Goal: Understand process/instructions: Learn about a topic

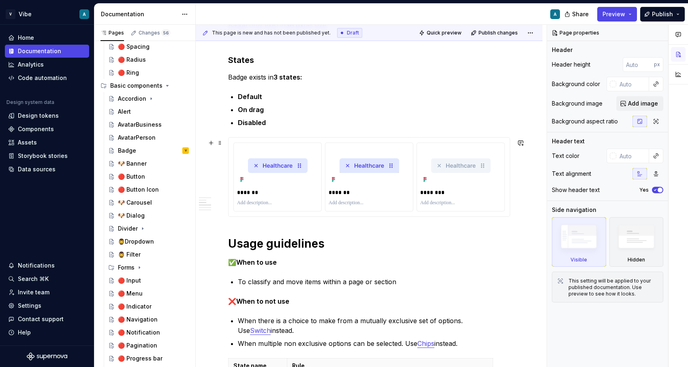
scroll to position [300, 0]
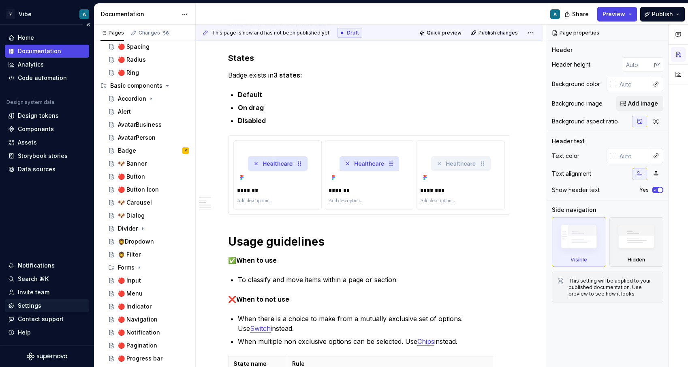
click at [38, 307] on div "Settings" at bounding box center [30, 305] width 24 height 8
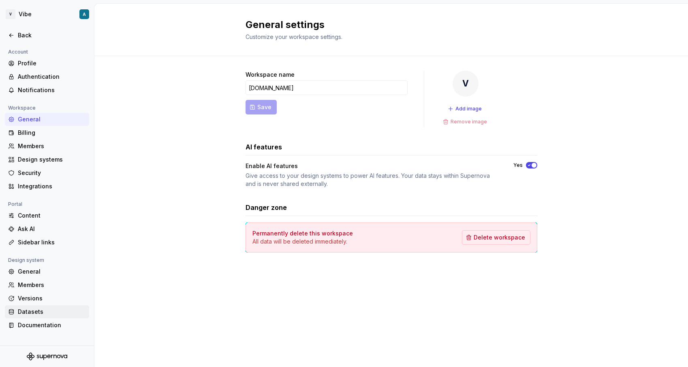
click at [36, 307] on div "Datasets" at bounding box center [52, 311] width 68 height 8
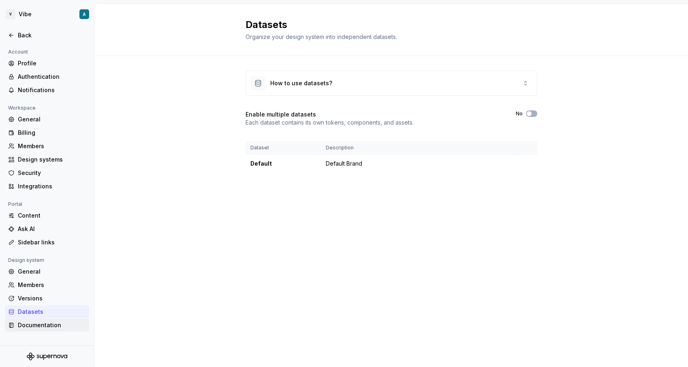
click at [34, 323] on div "Documentation" at bounding box center [52, 325] width 68 height 8
click at [14, 34] on icon at bounding box center [11, 35] width 6 height 6
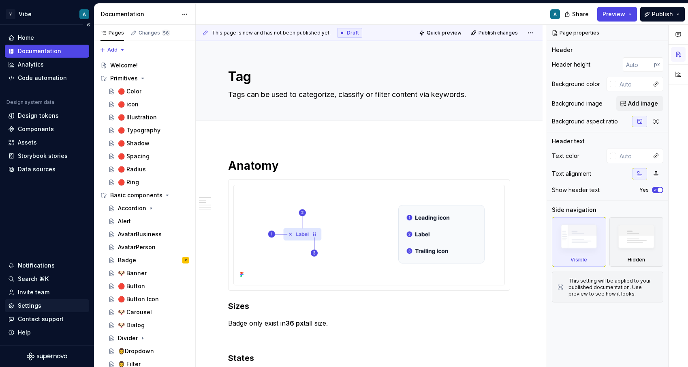
click at [35, 306] on div "Settings" at bounding box center [30, 305] width 24 height 8
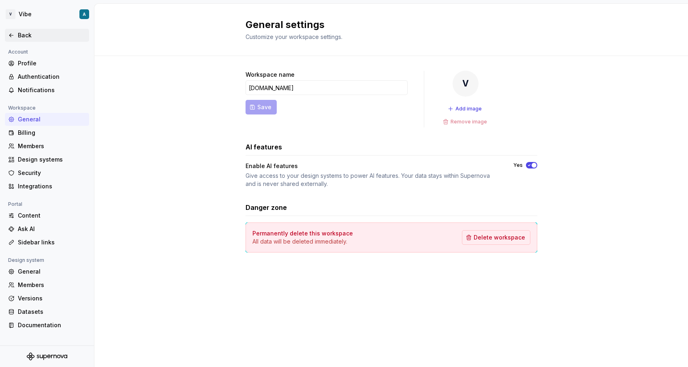
click at [27, 34] on div "Back" at bounding box center [52, 35] width 68 height 8
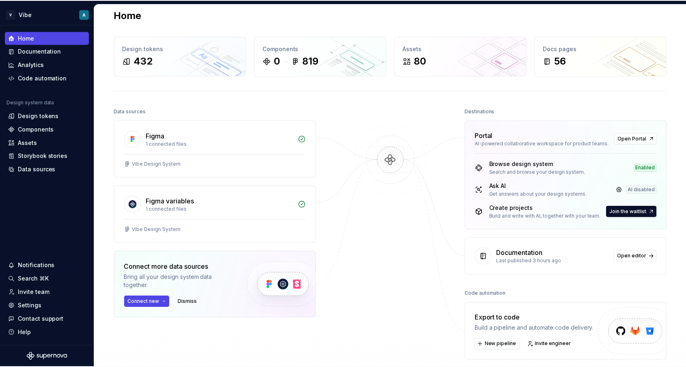
scroll to position [12, 0]
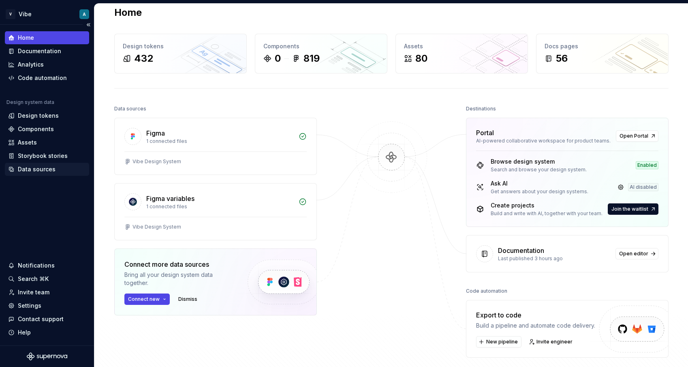
click at [34, 171] on div "Data sources" at bounding box center [37, 169] width 38 height 8
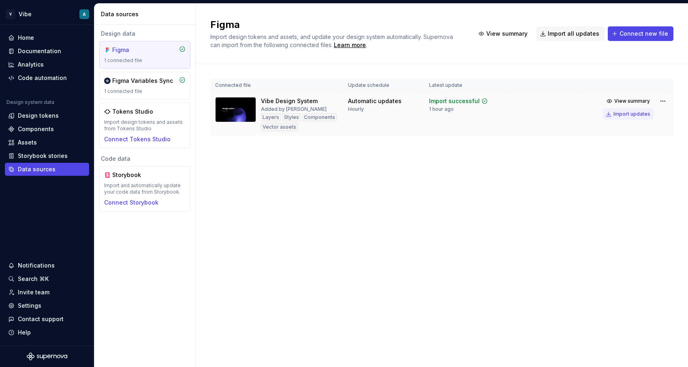
click at [632, 111] on div "Import updates" at bounding box center [632, 114] width 37 height 6
click at [41, 54] on div "Documentation" at bounding box center [39, 51] width 43 height 8
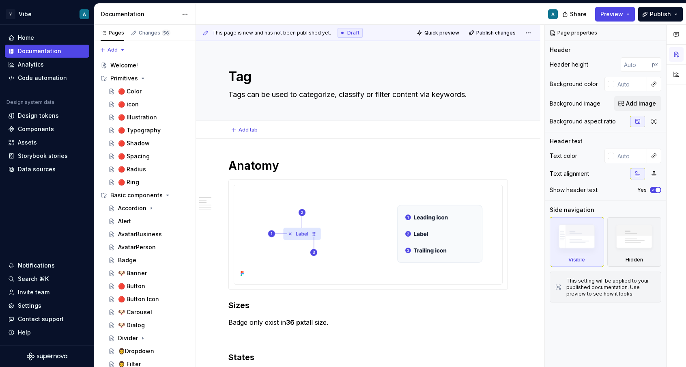
click at [314, 136] on div "Add tab" at bounding box center [368, 130] width 344 height 18
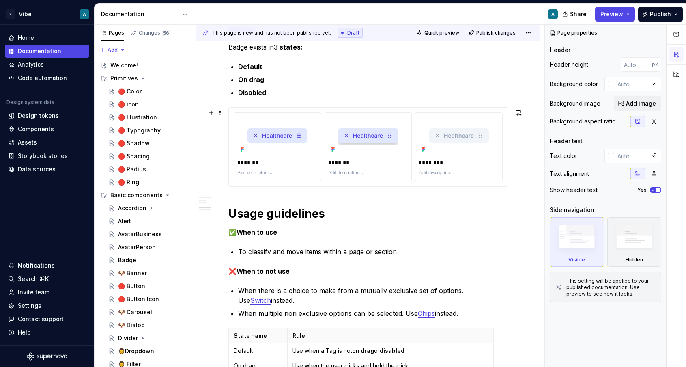
scroll to position [320, 0]
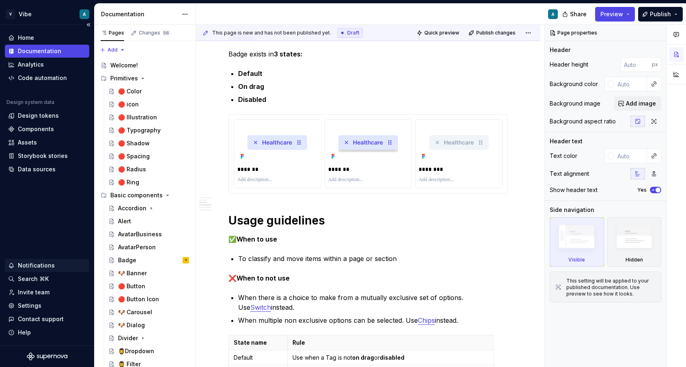
click at [32, 264] on div "Notifications" at bounding box center [36, 265] width 37 height 8
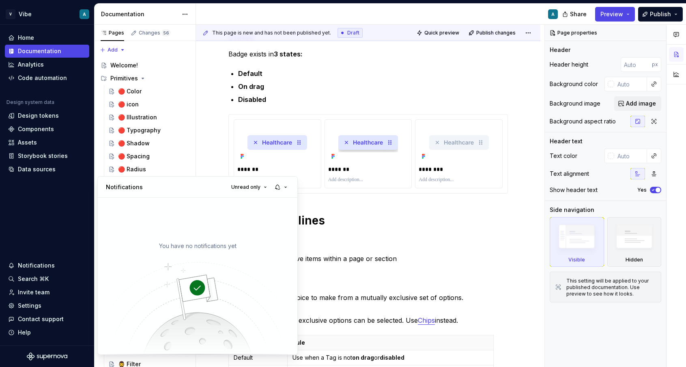
click at [81, 205] on html "V Vibe A Home Documentation Analytics Code automation Design system data Design…" at bounding box center [343, 183] width 686 height 367
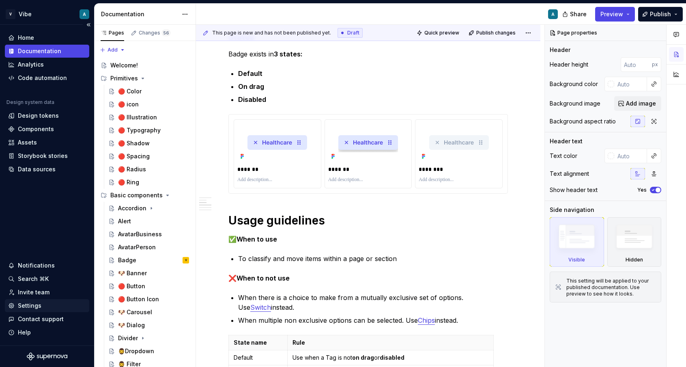
click at [34, 308] on div "Settings" at bounding box center [30, 305] width 24 height 8
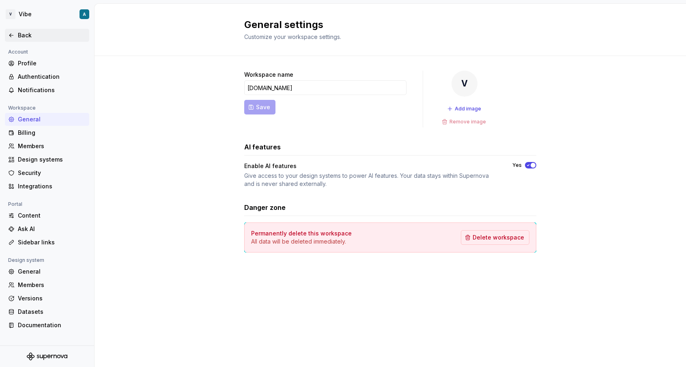
click at [9, 36] on icon at bounding box center [11, 35] width 6 height 6
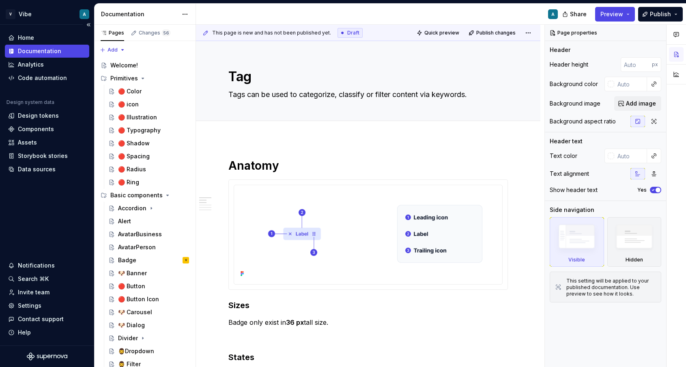
type textarea "*"
click at [25, 170] on div "Data sources" at bounding box center [37, 169] width 38 height 8
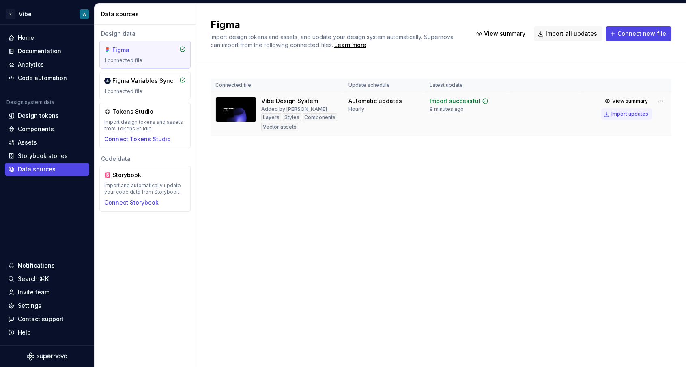
click at [637, 113] on div "Import updates" at bounding box center [629, 114] width 37 height 6
